Goal: Task Accomplishment & Management: Manage account settings

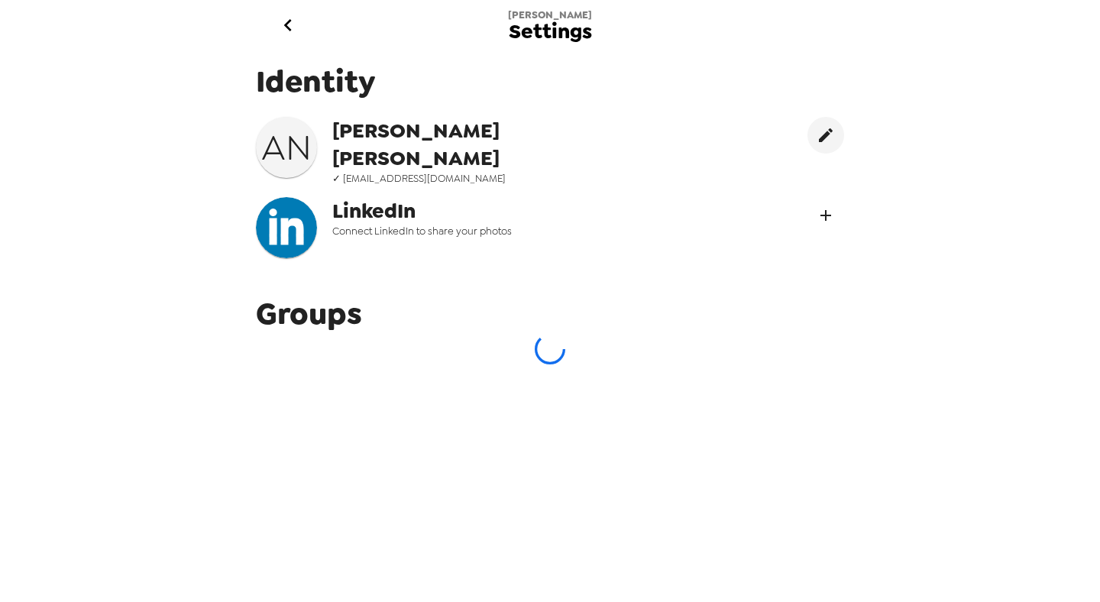
click at [825, 210] on icon "Connect LinekdIn" at bounding box center [826, 215] width 11 height 11
click at [836, 199] on button "Connect LinekdIn" at bounding box center [826, 215] width 37 height 37
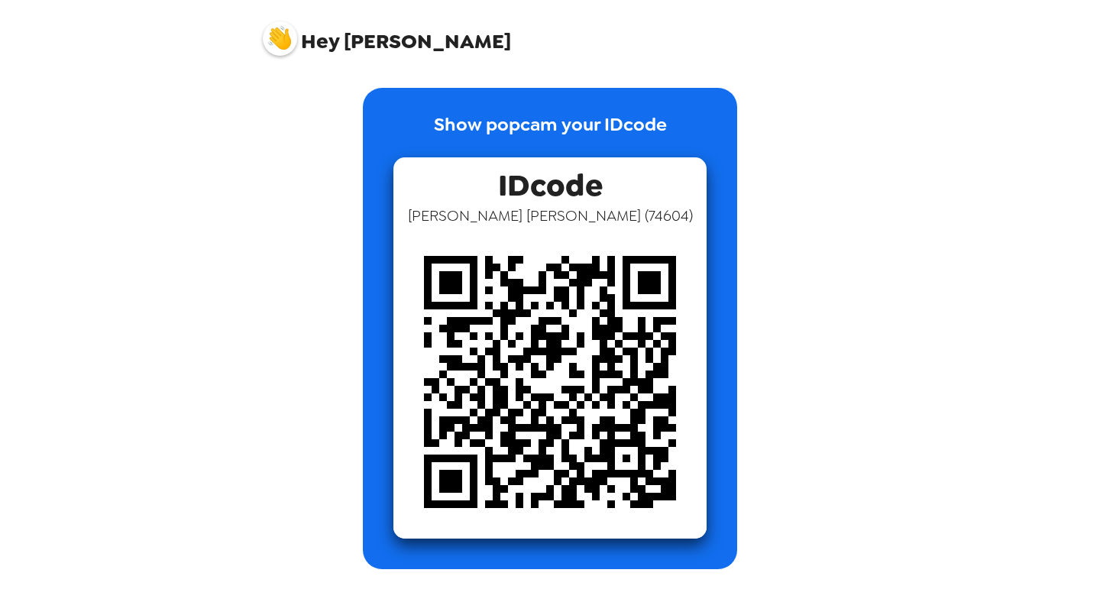
click at [539, 134] on p "Show popcam your IDcode" at bounding box center [550, 134] width 233 height 47
click at [353, 49] on span "Hey [PERSON_NAME]" at bounding box center [387, 33] width 248 height 38
click at [332, 37] on span "Hey" at bounding box center [320, 42] width 38 height 28
click at [368, 48] on span "Hey Amy" at bounding box center [387, 33] width 248 height 38
click at [342, 50] on span "Hey Amy" at bounding box center [387, 33] width 248 height 38
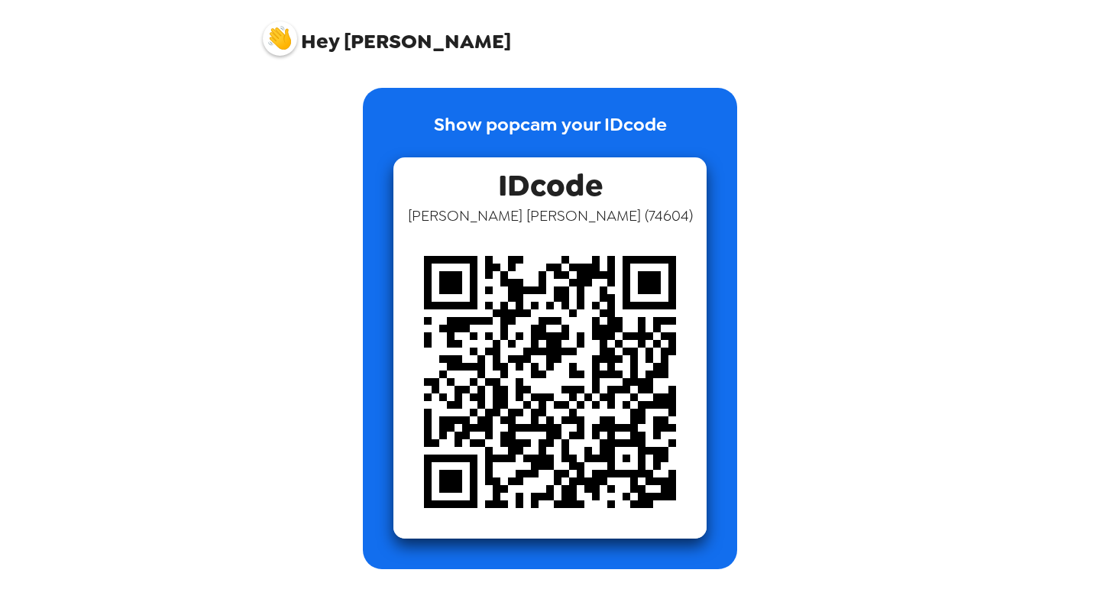
click at [283, 50] on img at bounding box center [280, 38] width 34 height 34
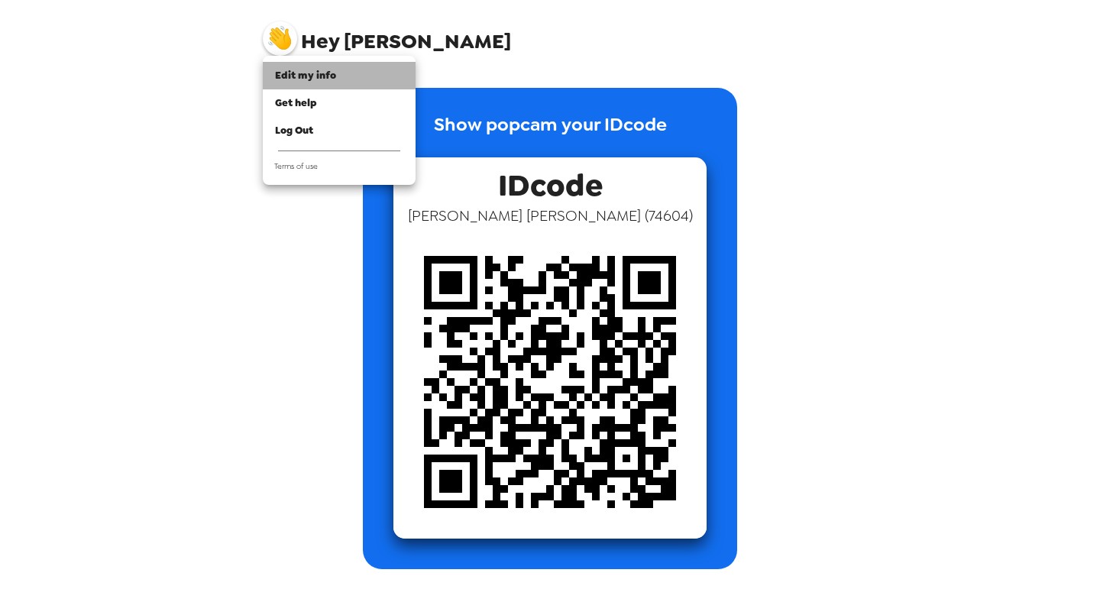
click at [313, 77] on span "Edit my info" at bounding box center [305, 75] width 61 height 13
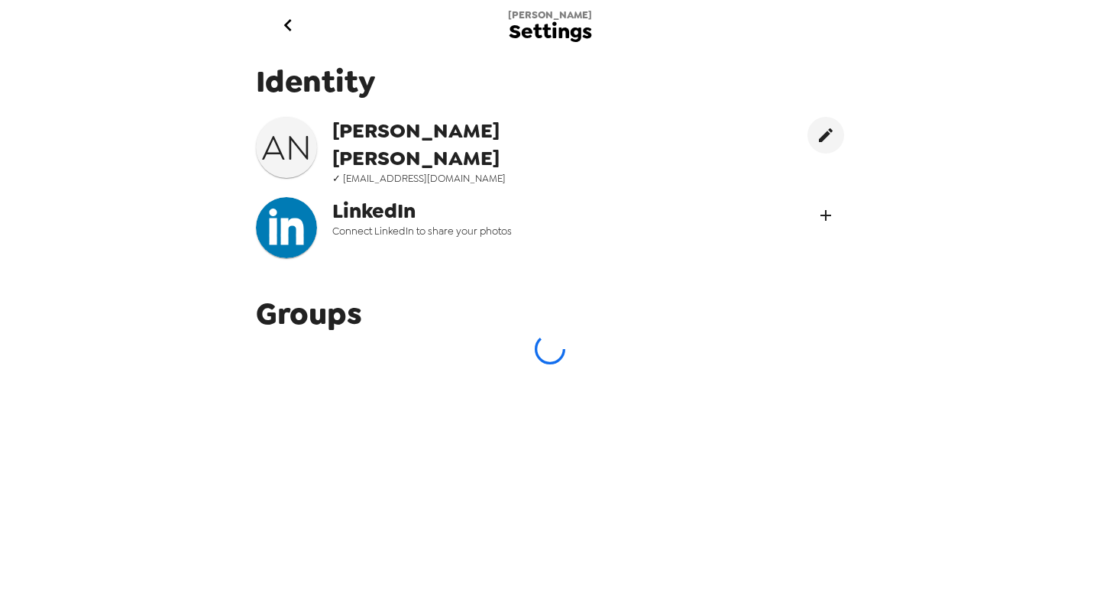
click at [833, 199] on button "Connect LinekdIn" at bounding box center [826, 215] width 37 height 37
click at [742, 233] on div "LinkedIn Connect LinkedIn to share your photos" at bounding box center [550, 227] width 588 height 61
